Goal: Information Seeking & Learning: Learn about a topic

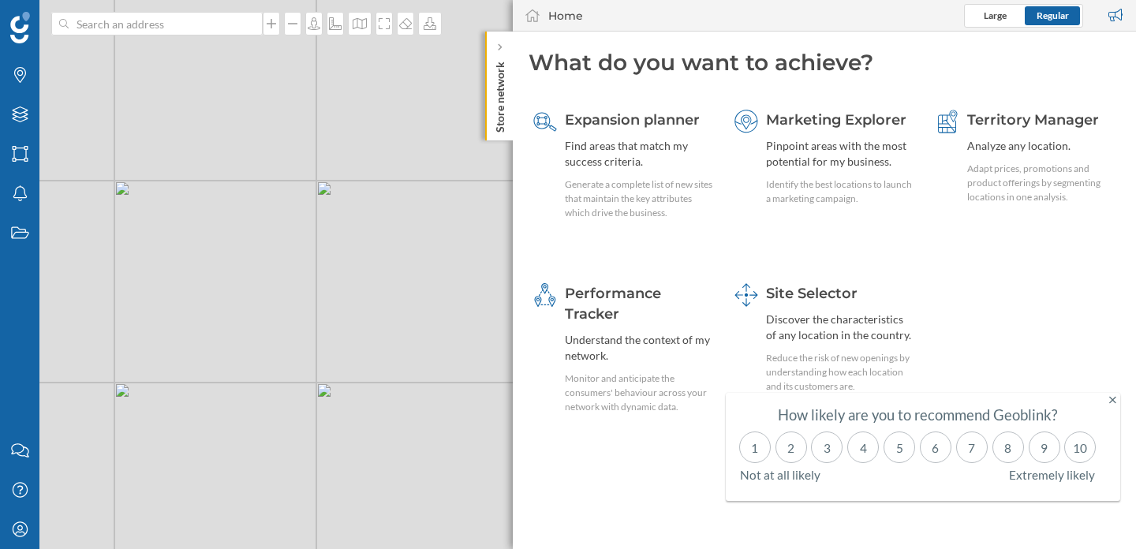
click at [1112, 401] on icon at bounding box center [1112, 399] width 7 height 11
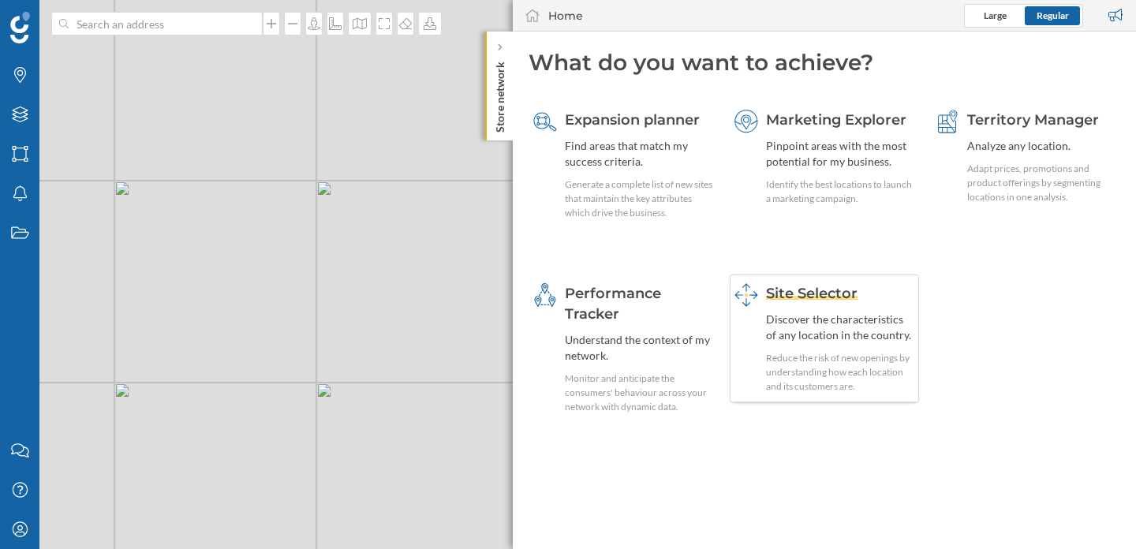
click at [805, 353] on div "Reduce the risk of new openings by understanding how each location and its cust…" at bounding box center [840, 372] width 148 height 43
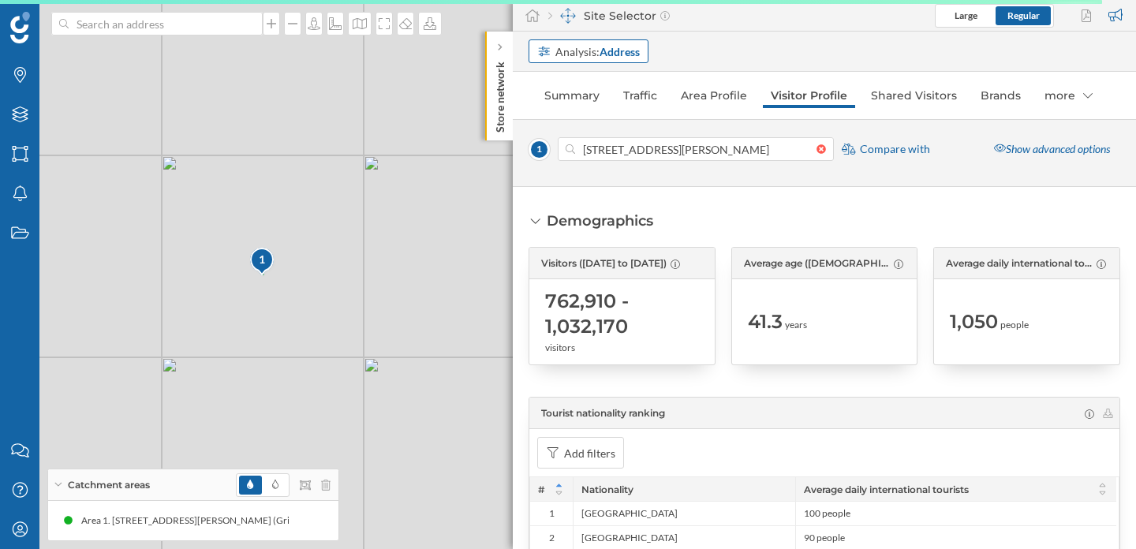
click at [603, 49] on strong "Address" at bounding box center [619, 51] width 40 height 13
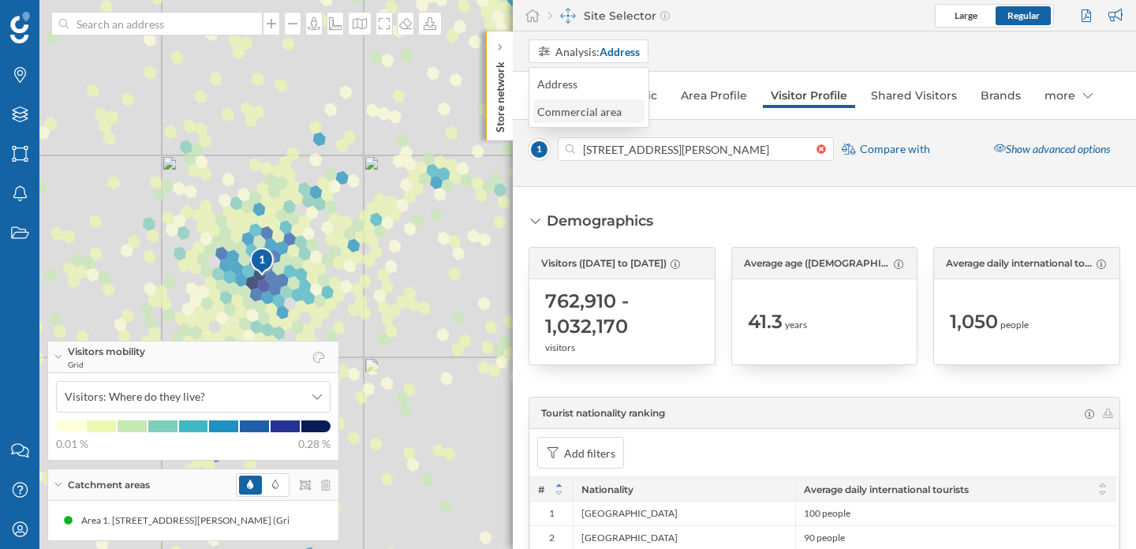
click at [590, 115] on div "Commercial area" at bounding box center [579, 111] width 84 height 13
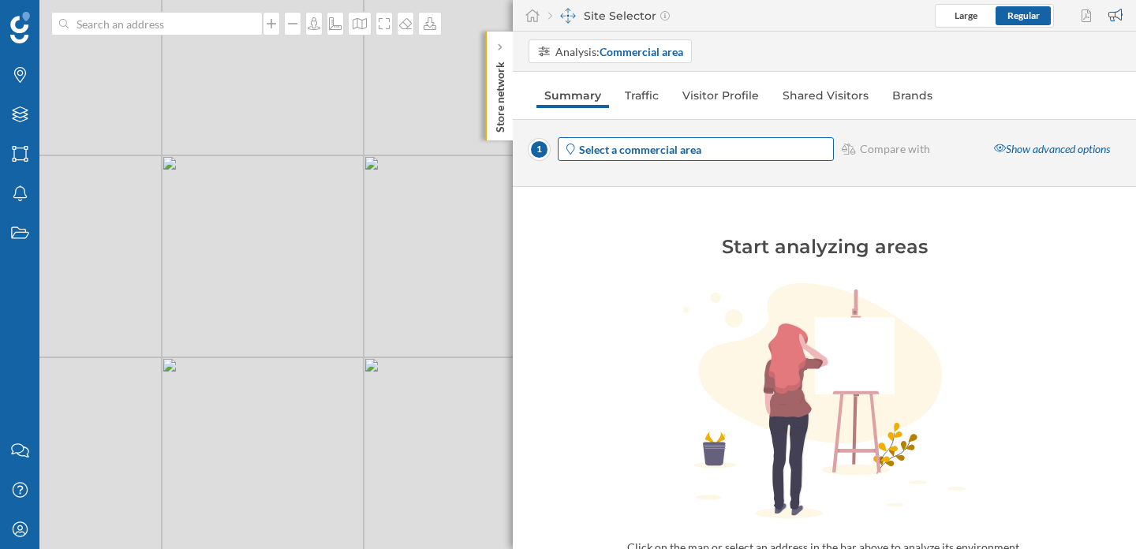
click at [661, 147] on strong "Select a commercial area" at bounding box center [640, 149] width 122 height 13
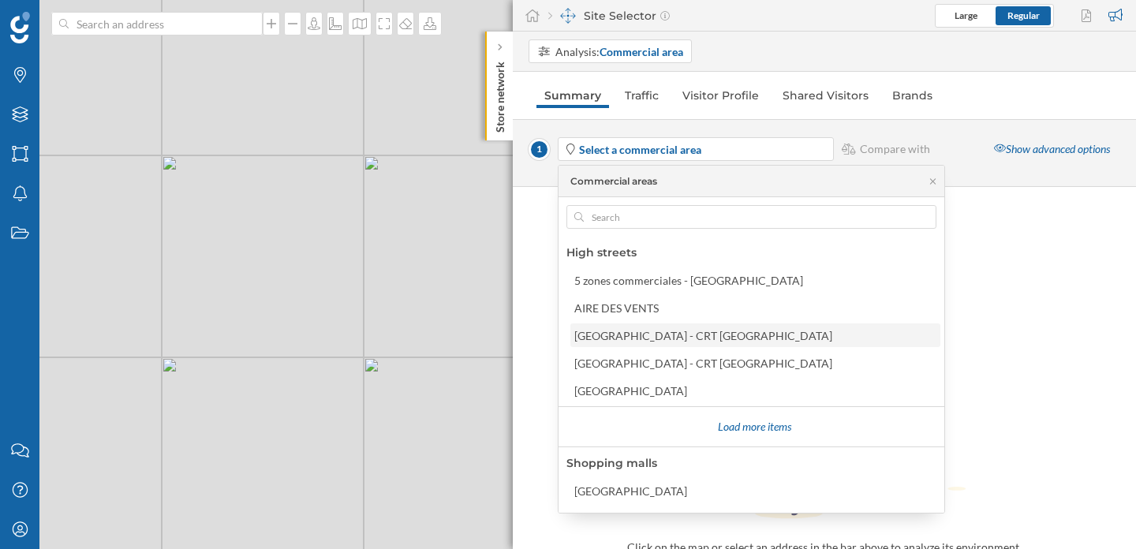
click at [659, 331] on div "[GEOGRAPHIC_DATA] - CRT [GEOGRAPHIC_DATA]" at bounding box center [703, 335] width 258 height 13
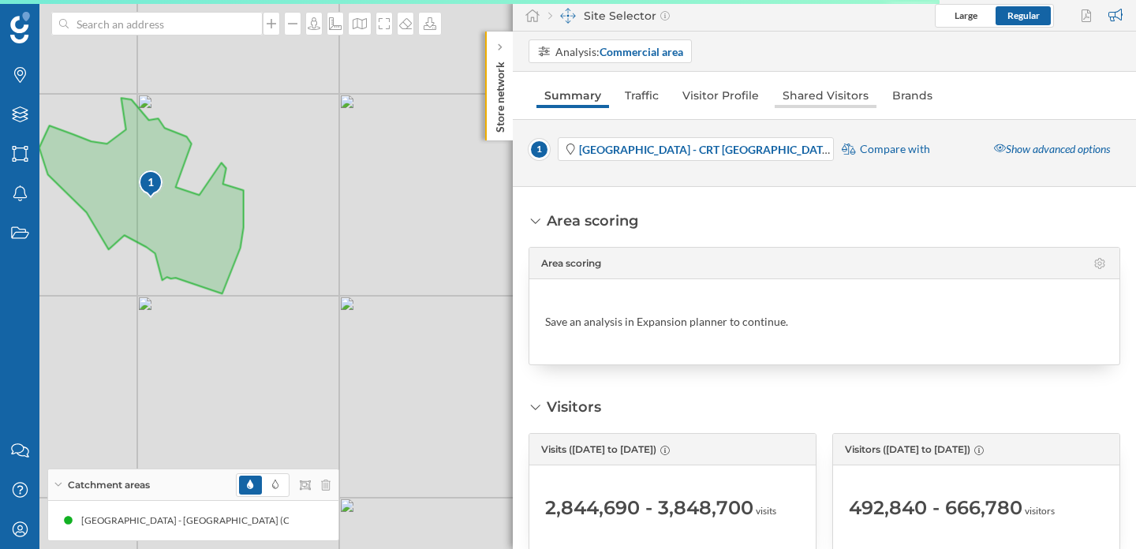
click at [832, 96] on link "Shared Visitors" at bounding box center [825, 95] width 102 height 25
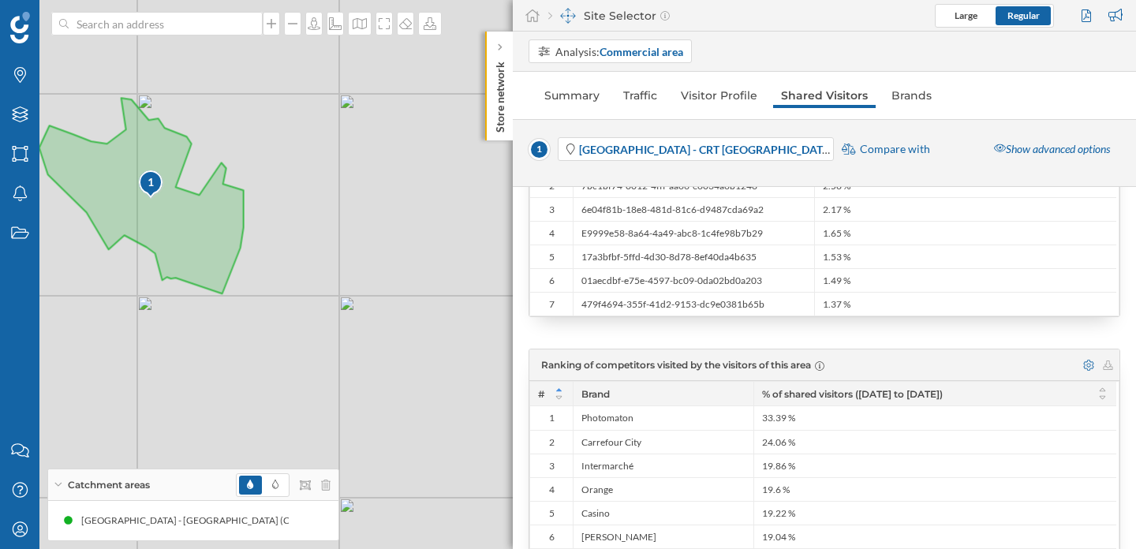
scroll to position [38, 0]
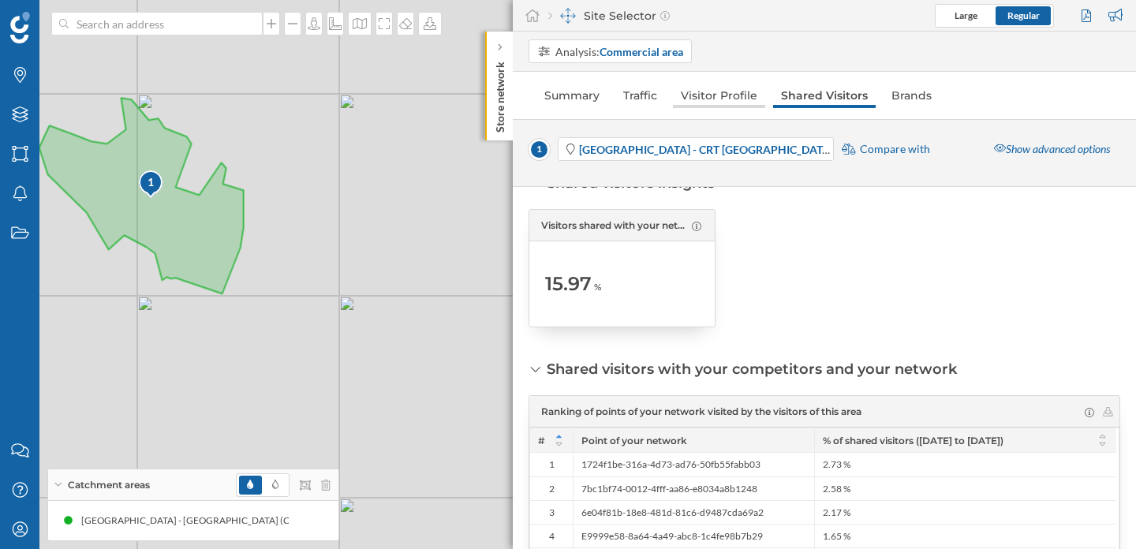
click at [711, 91] on link "Visitor Profile" at bounding box center [719, 95] width 92 height 25
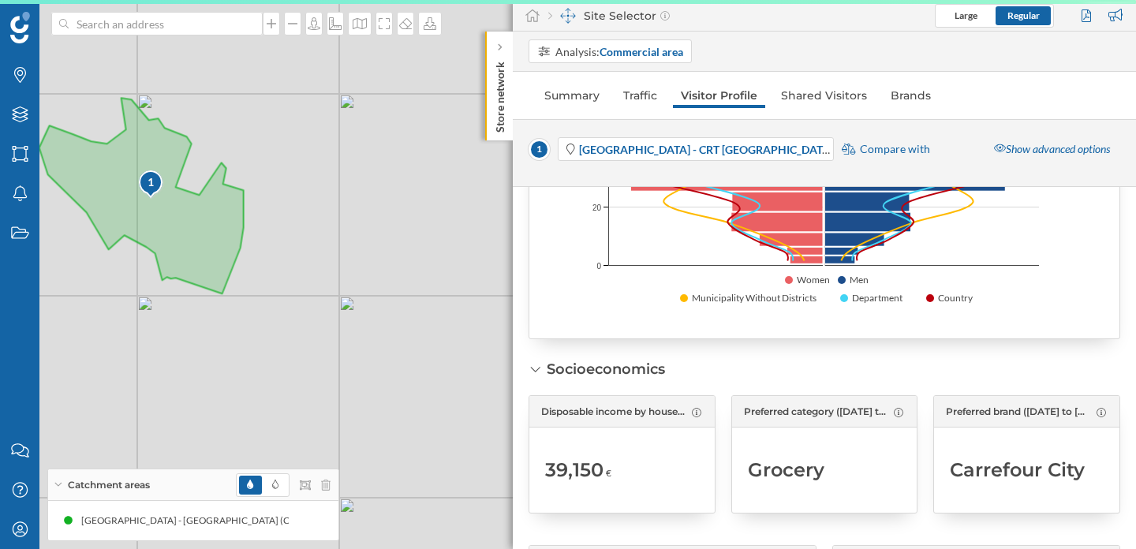
scroll to position [1651, 0]
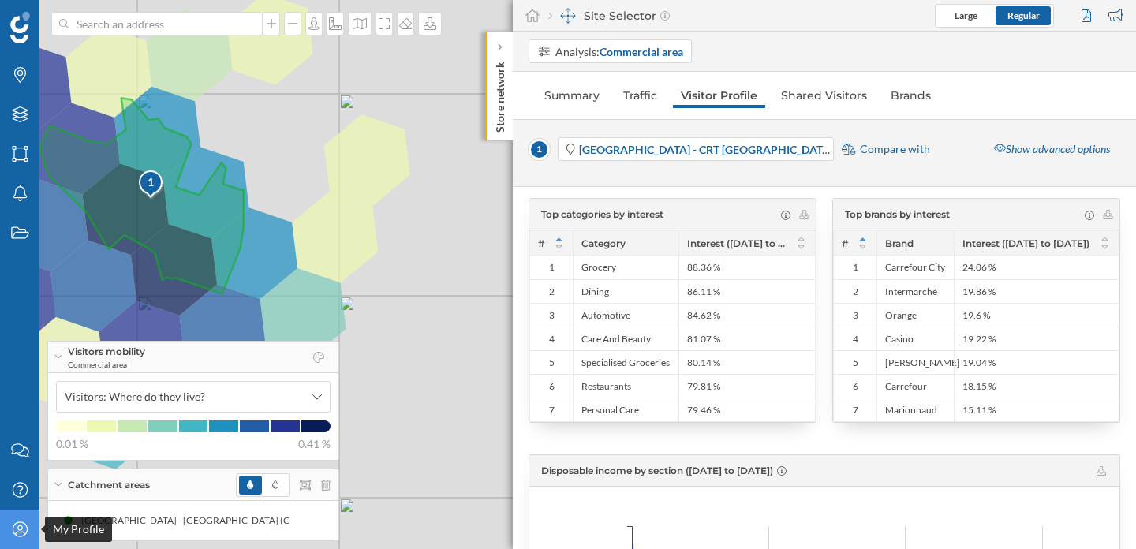
click at [32, 535] on div "My Profile" at bounding box center [19, 528] width 39 height 39
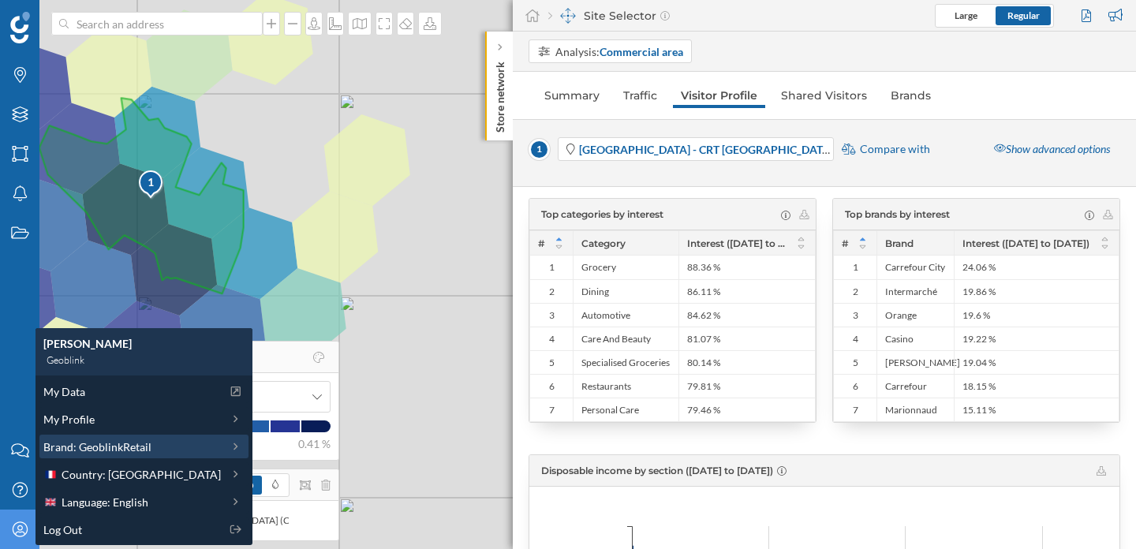
click at [129, 446] on span "Brand: GeoblinkRetail" at bounding box center [97, 446] width 108 height 17
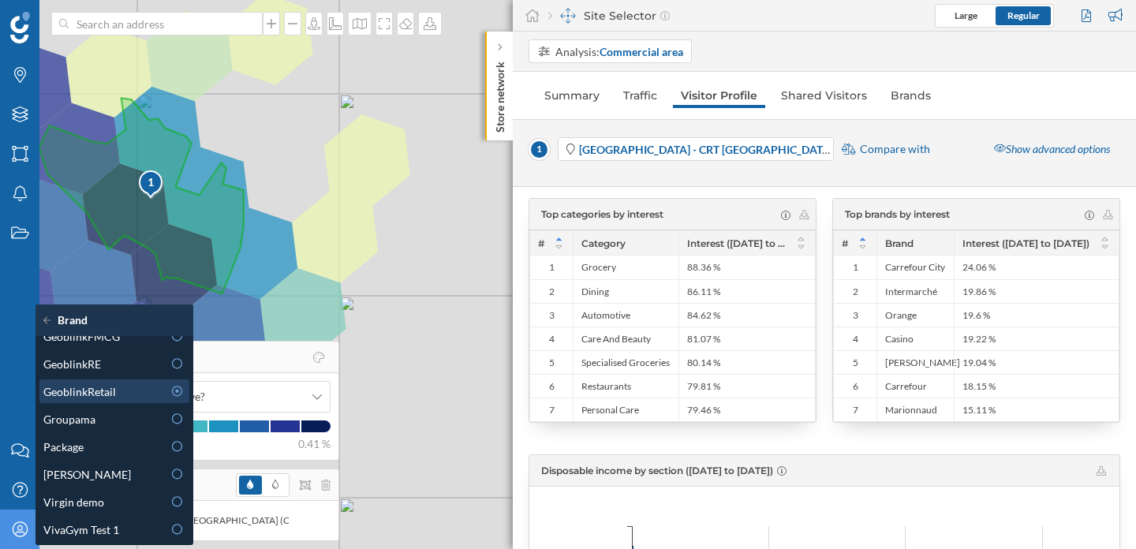
scroll to position [0, 0]
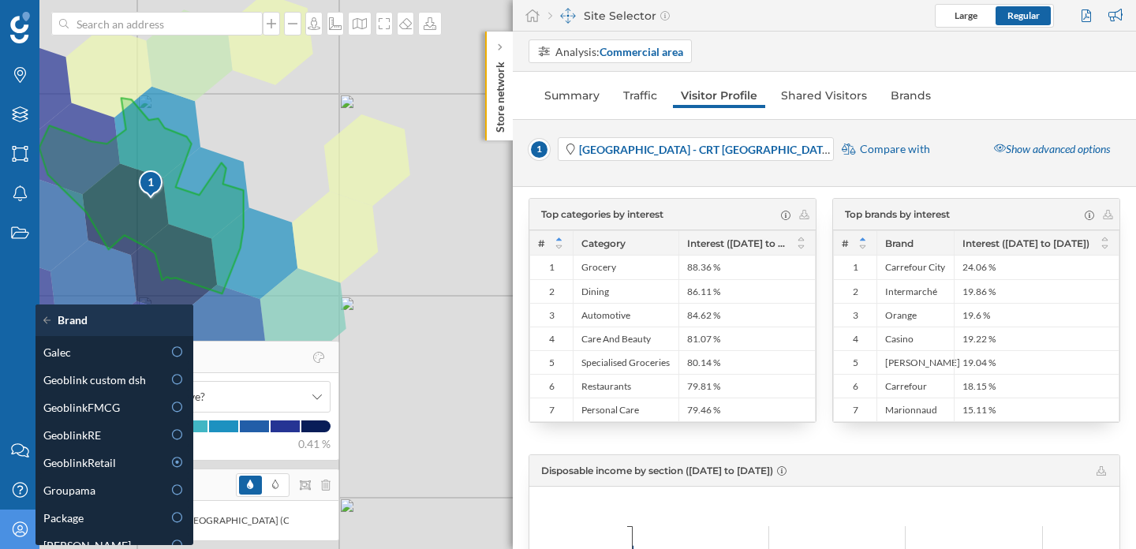
click at [397, 442] on div "1 © Mapbox © OpenStreetMap Improve this map" at bounding box center [568, 274] width 1136 height 549
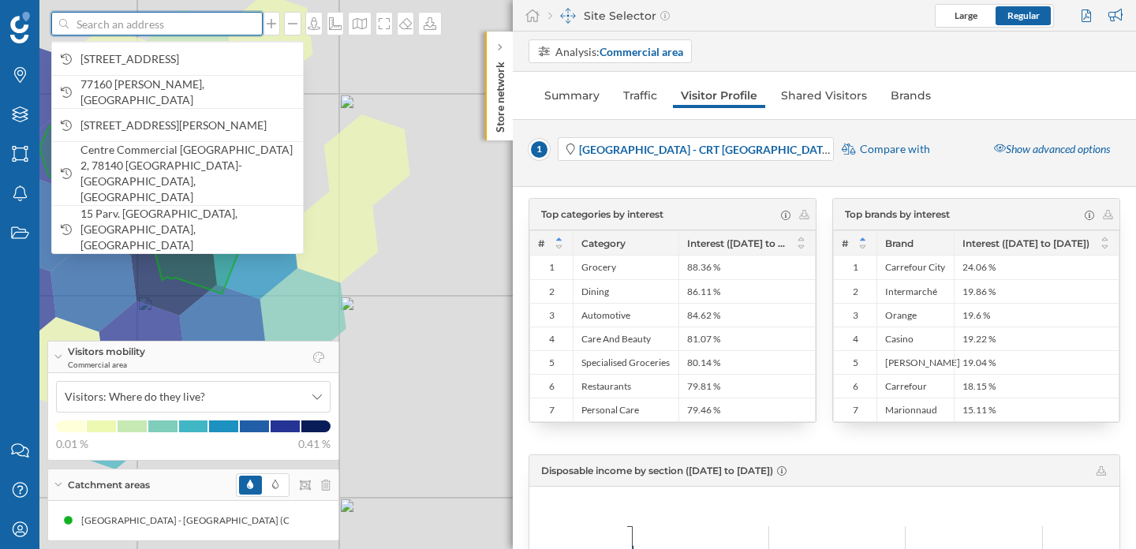
click at [122, 24] on input at bounding box center [157, 24] width 177 height 24
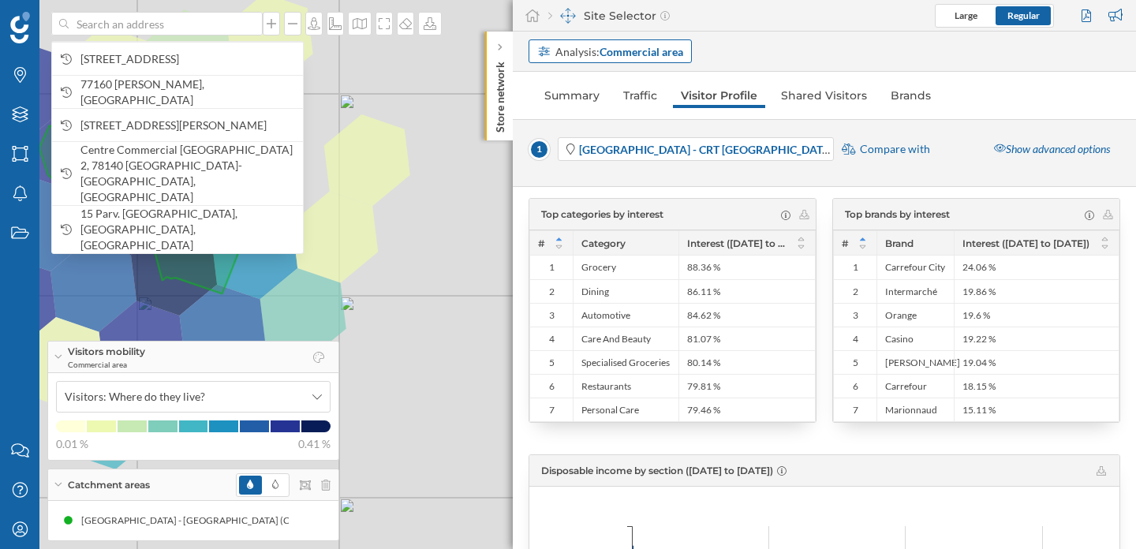
click at [635, 54] on strong "Commercial area" at bounding box center [641, 51] width 84 height 13
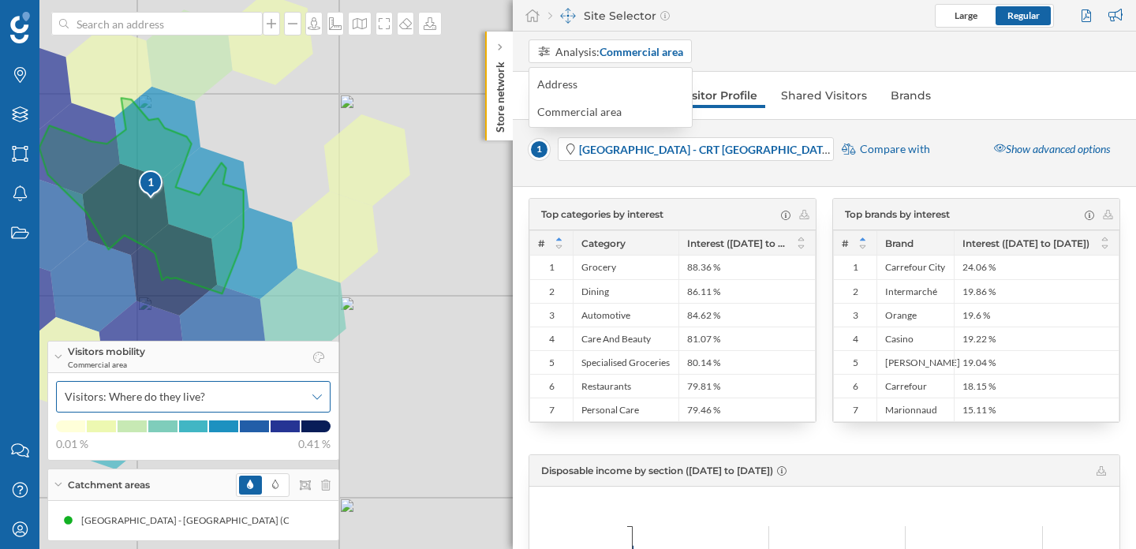
click at [203, 404] on span "Visitors: Where do they live?" at bounding box center [185, 397] width 240 height 16
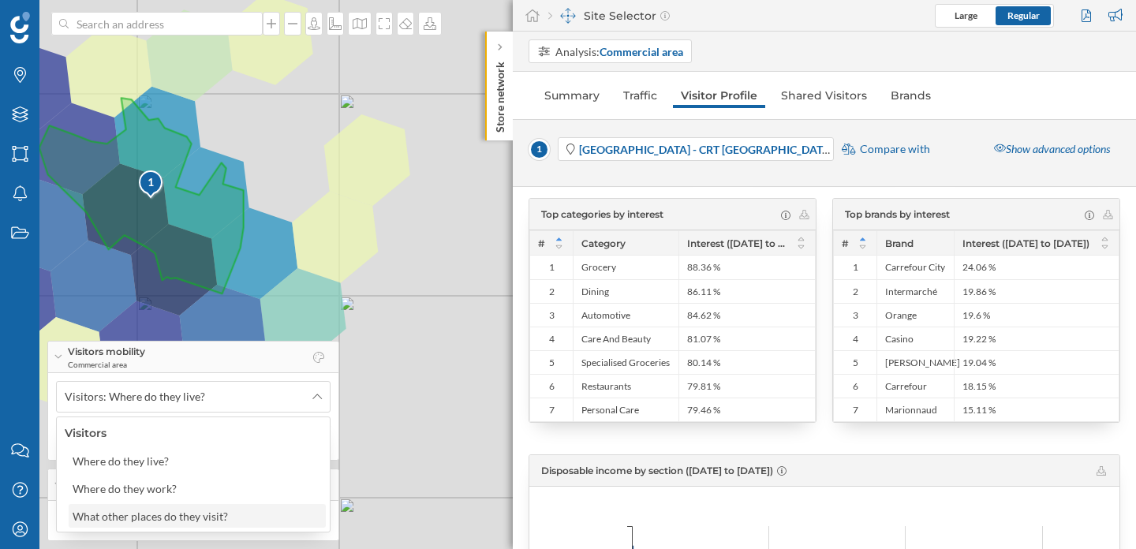
click at [207, 526] on div "What other places do they visit?" at bounding box center [197, 516] width 257 height 24
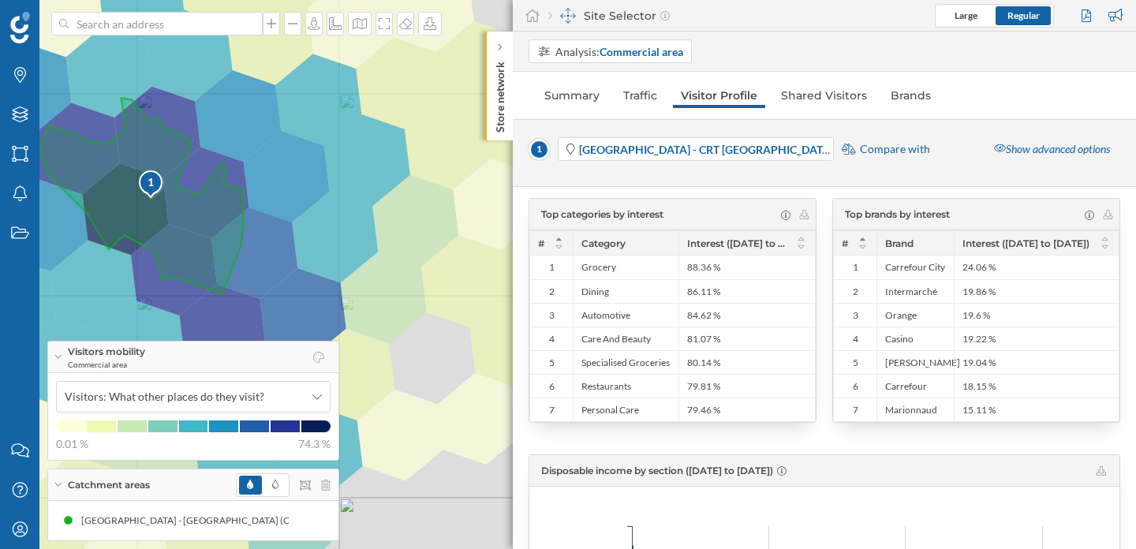
click at [324, 476] on div at bounding box center [283, 485] width 95 height 24
